Goal: Information Seeking & Learning: Learn about a topic

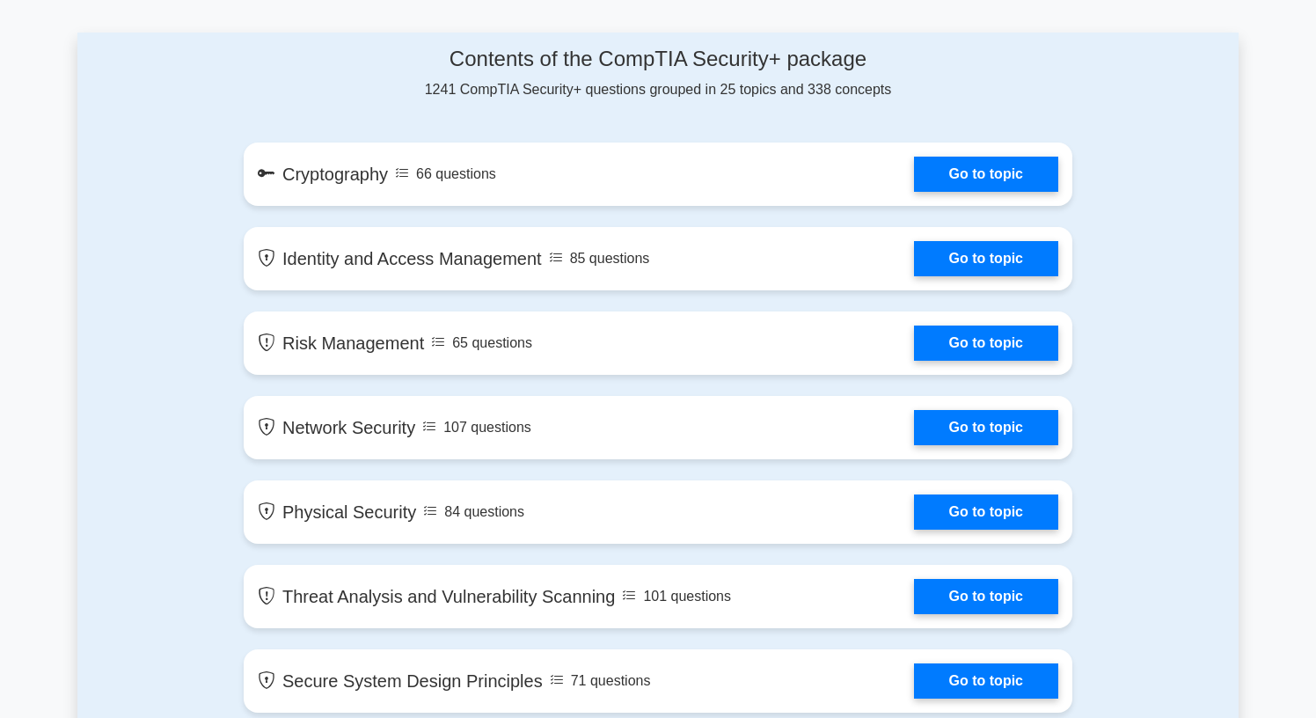
scroll to position [953, 0]
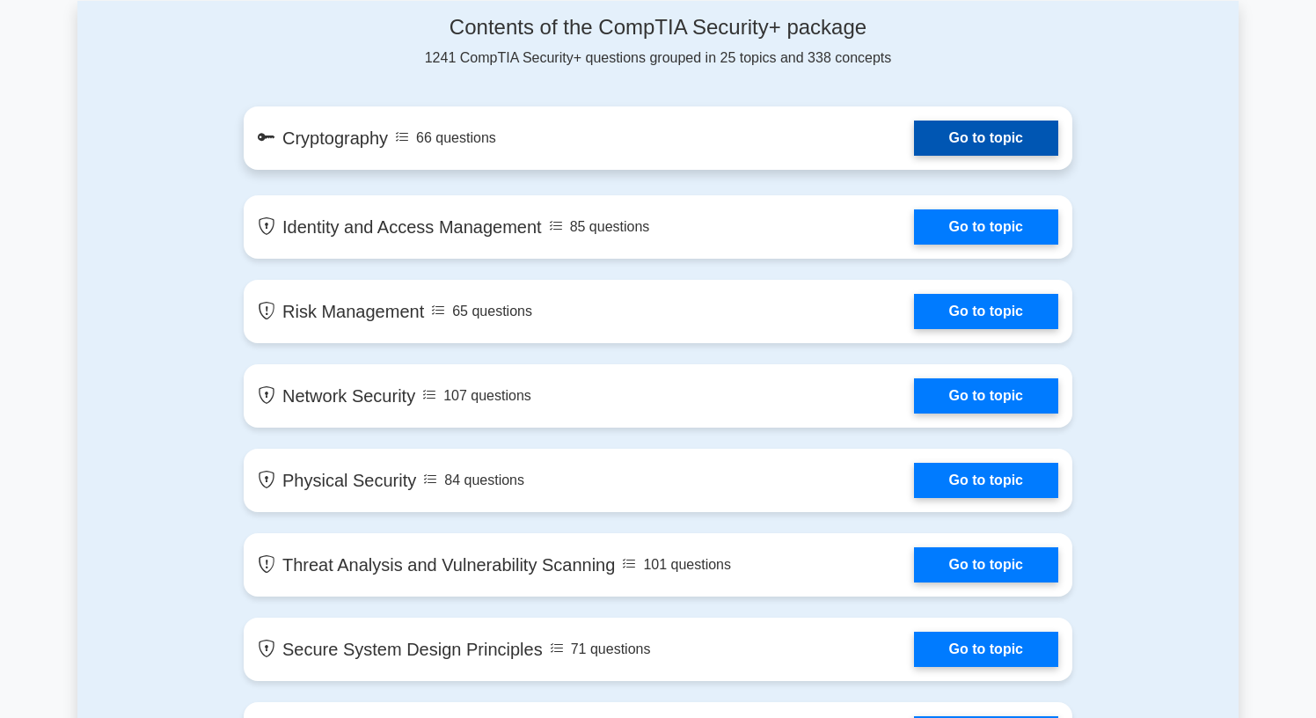
click at [914, 150] on link "Go to topic" at bounding box center [986, 138] width 144 height 35
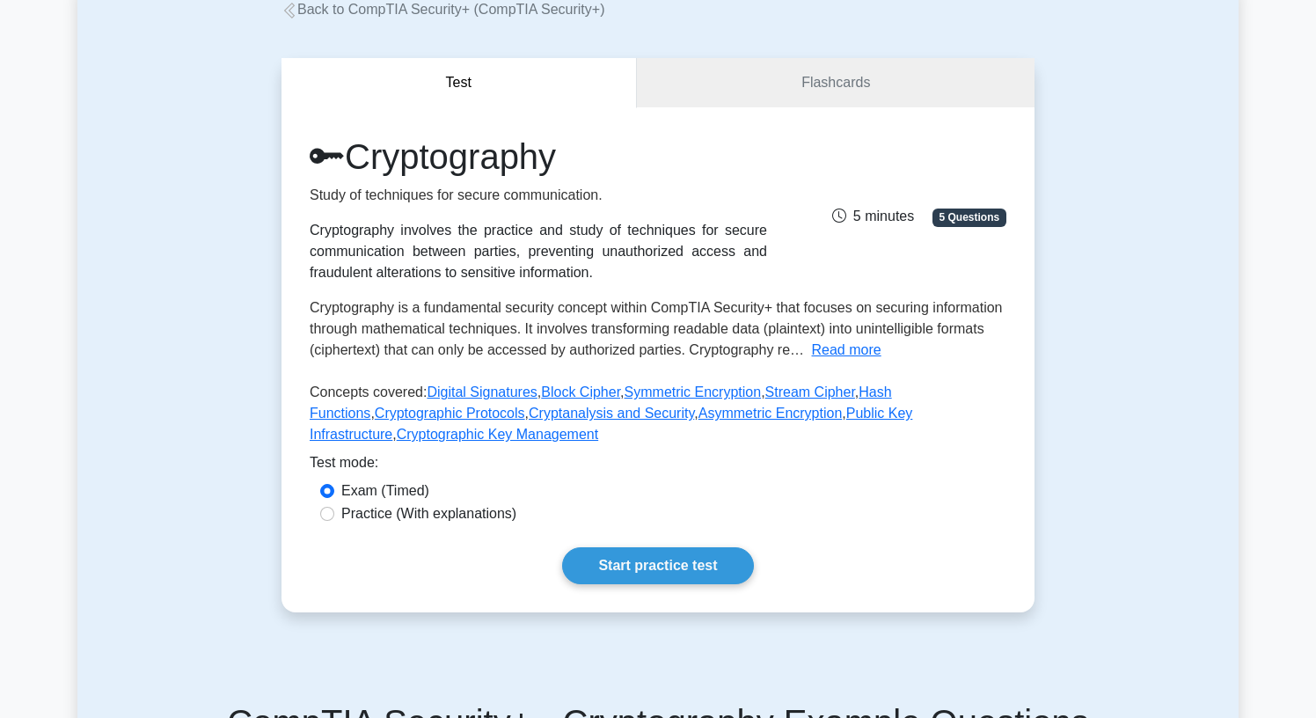
scroll to position [197, 0]
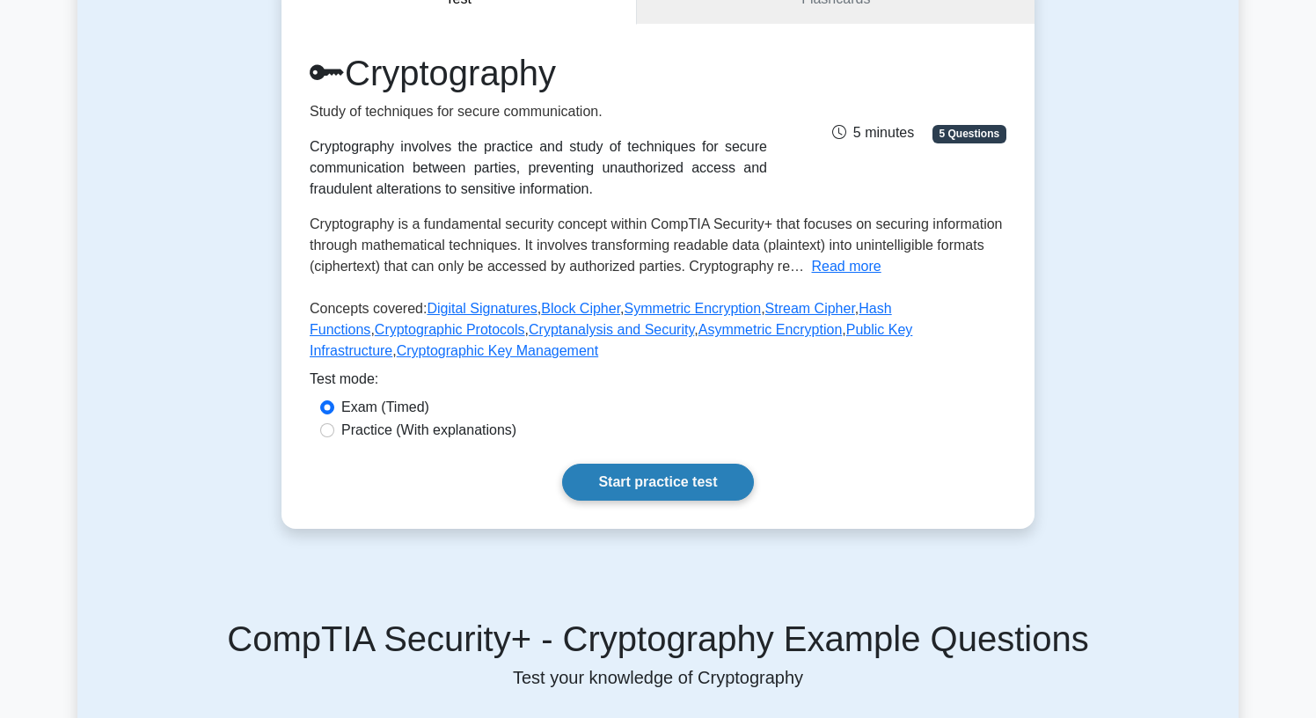
click at [641, 492] on link "Start practice test" at bounding box center [657, 482] width 191 height 37
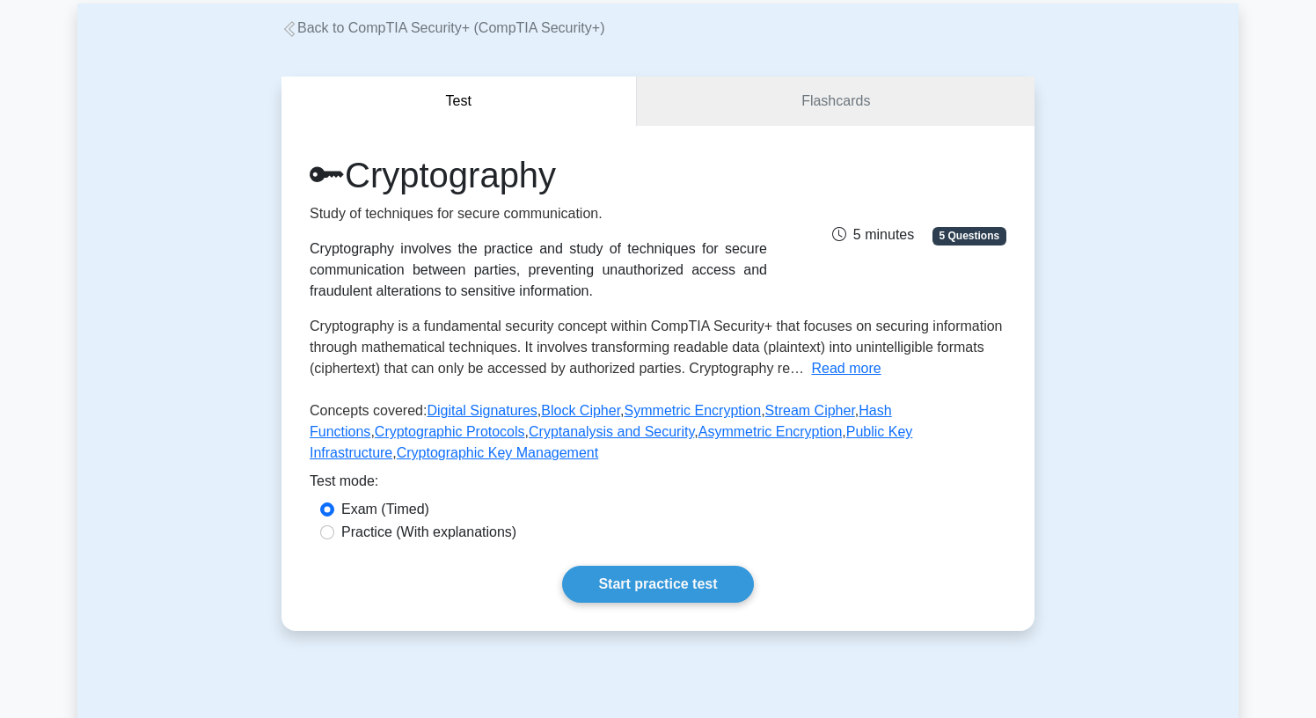
scroll to position [84, 0]
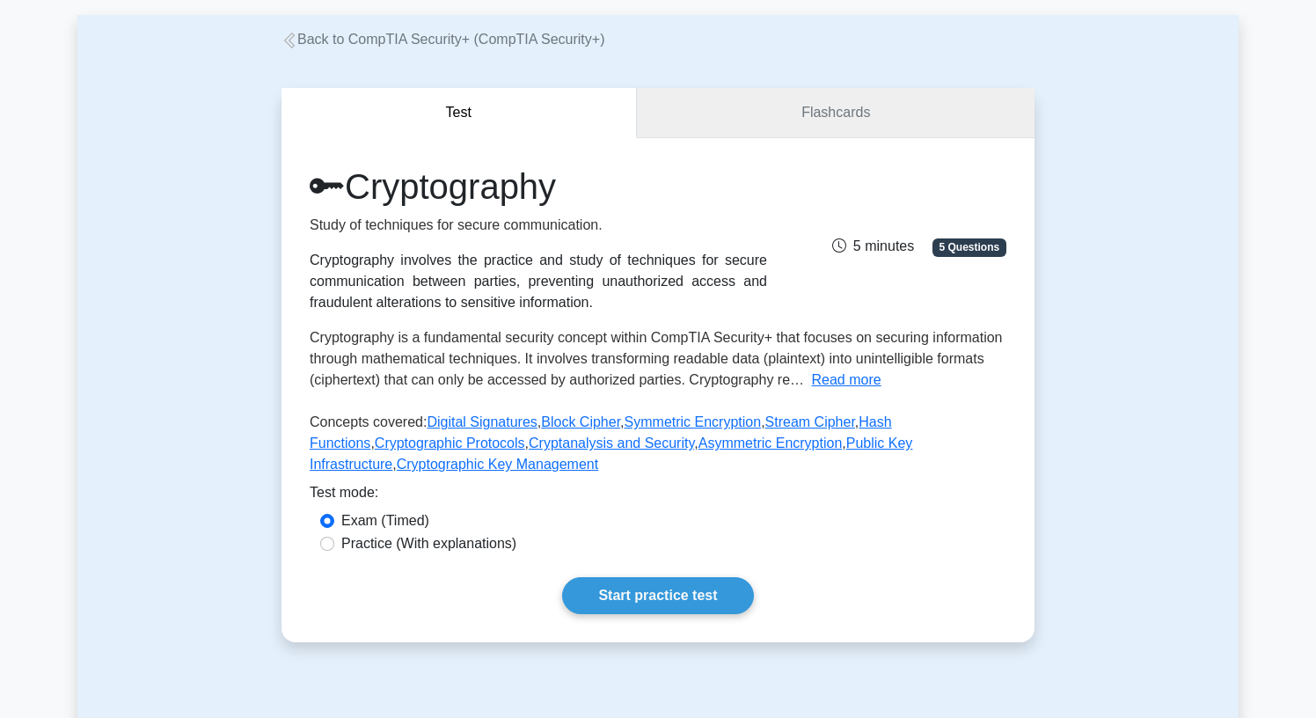
click at [735, 128] on link "Flashcards" at bounding box center [836, 113] width 398 height 50
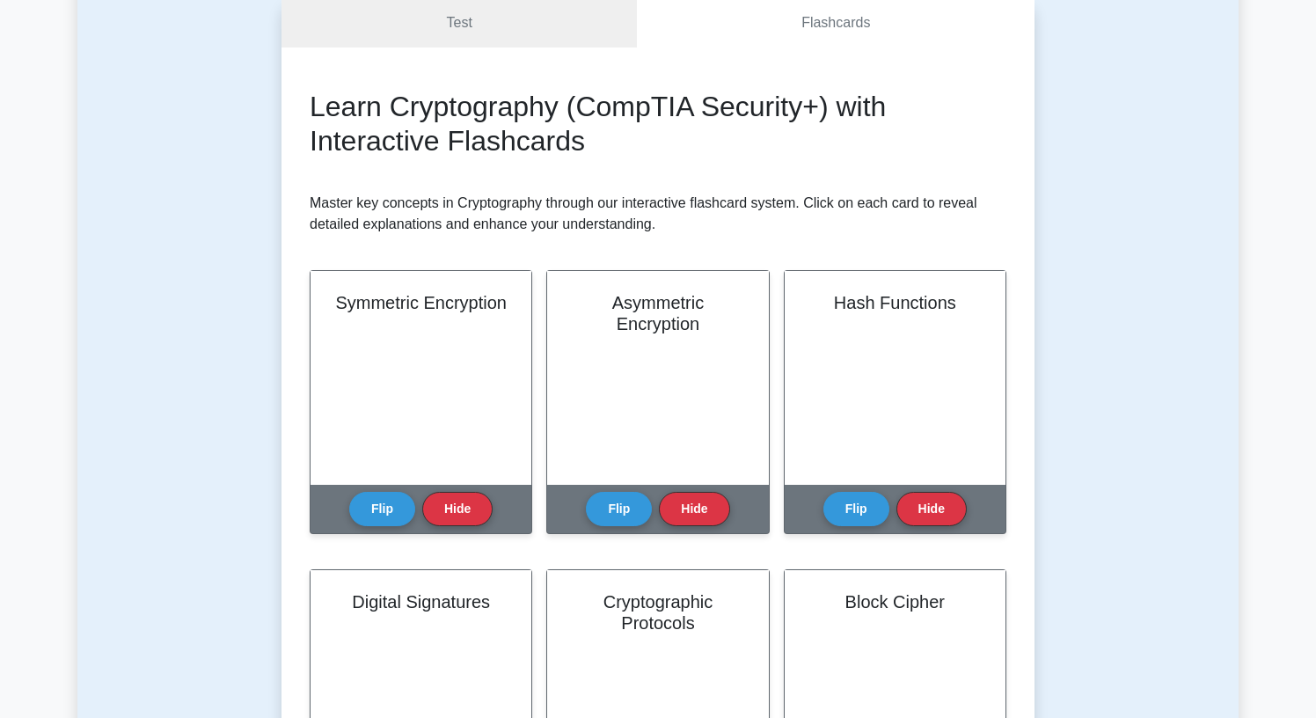
scroll to position [237, 0]
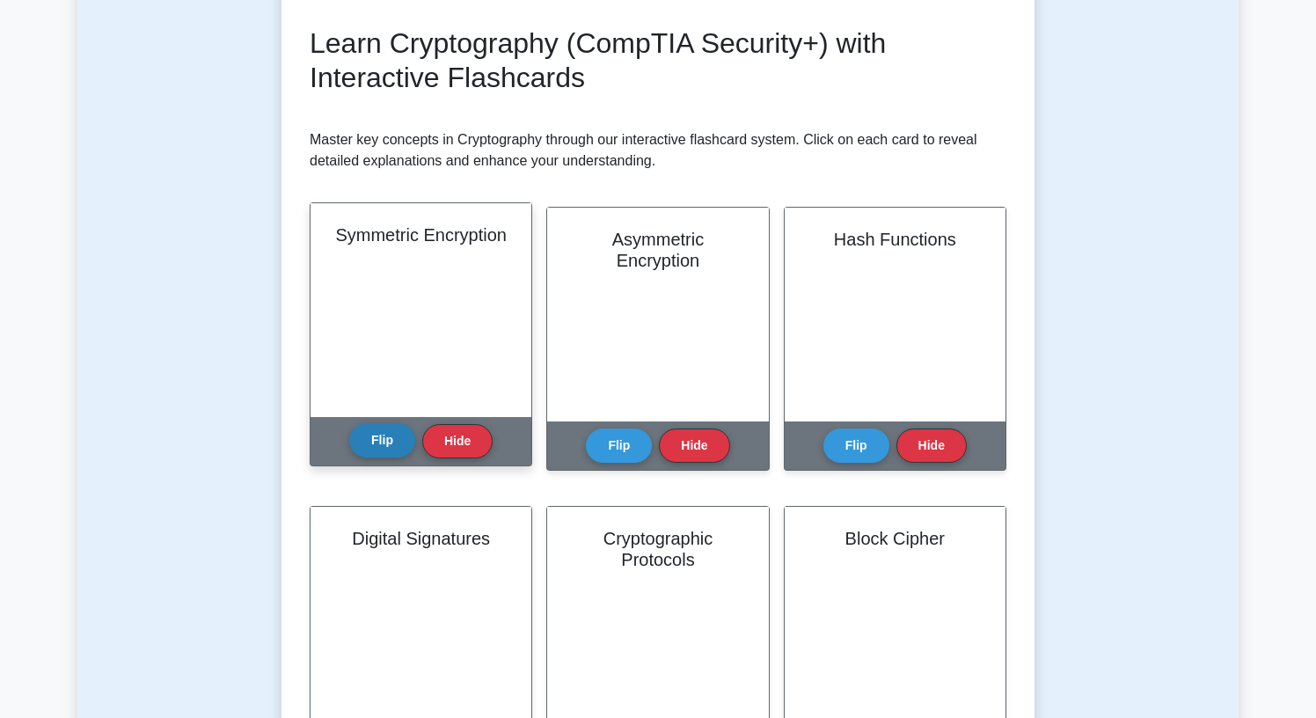
click at [388, 442] on button "Flip" at bounding box center [382, 440] width 66 height 34
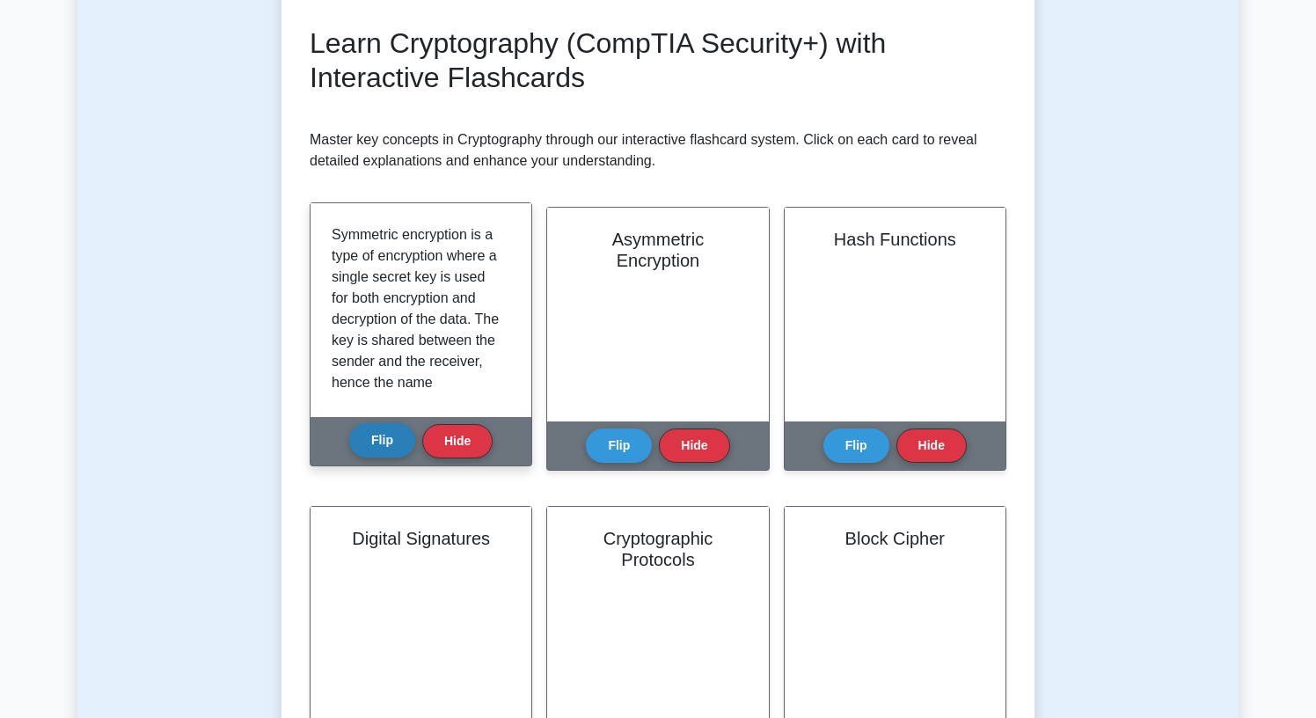
click at [388, 442] on button "Flip" at bounding box center [382, 440] width 66 height 34
